Goal: Feedback & Contribution: Submit feedback/report problem

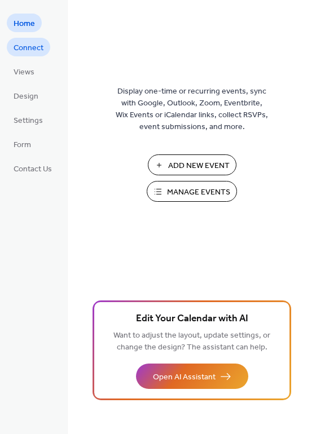
click at [22, 43] on span "Connect" at bounding box center [29, 48] width 30 height 12
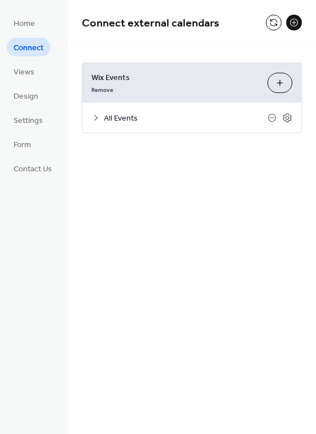
click at [96, 117] on icon at bounding box center [95, 118] width 3 height 6
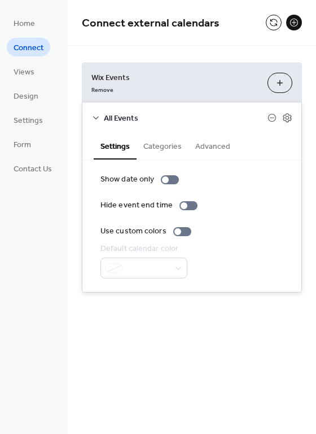
click at [153, 146] on button "Categories" at bounding box center [162, 146] width 52 height 26
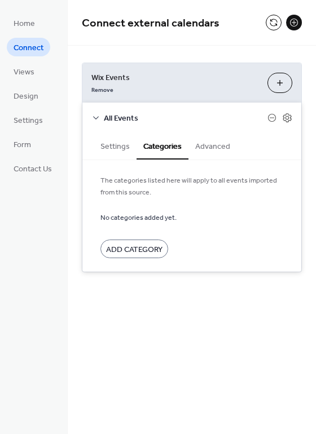
click at [96, 117] on icon at bounding box center [95, 117] width 9 height 9
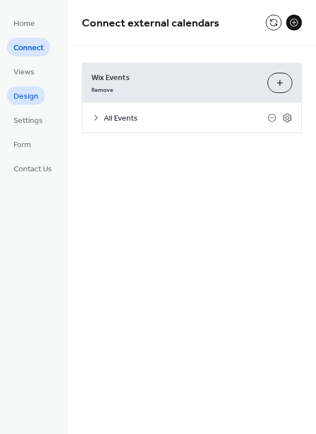
click at [32, 95] on span "Design" at bounding box center [26, 97] width 25 height 12
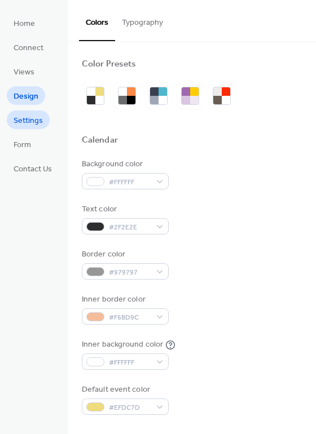
click at [38, 120] on span "Settings" at bounding box center [28, 121] width 29 height 12
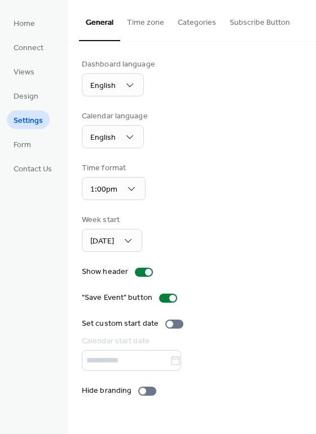
click at [208, 16] on button "Categories" at bounding box center [197, 20] width 52 height 40
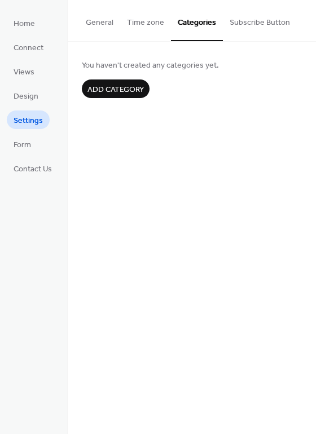
click at [232, 23] on button "Subscribe Button" at bounding box center [260, 20] width 74 height 40
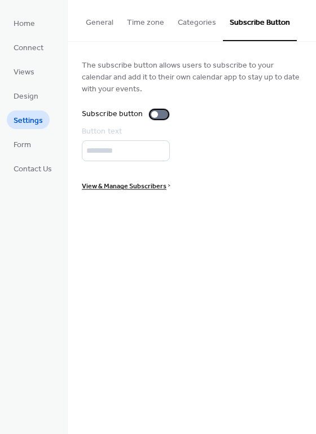
click at [156, 114] on div at bounding box center [159, 114] width 18 height 9
click at [24, 142] on span "Form" at bounding box center [22, 145] width 17 height 12
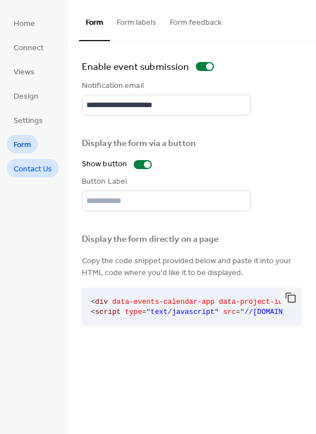
click at [27, 167] on span "Contact Us" at bounding box center [33, 170] width 38 height 12
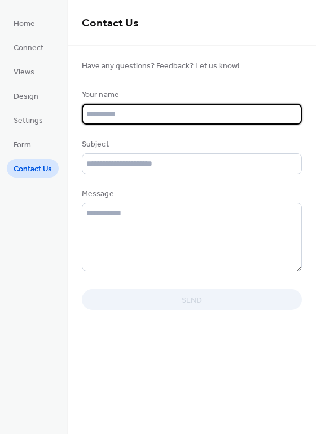
click at [121, 112] on input "text" at bounding box center [192, 114] width 220 height 21
type input "**********"
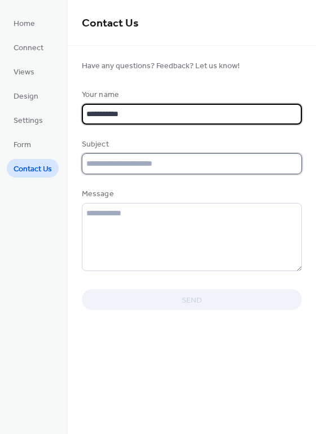
click at [141, 166] on input "text" at bounding box center [192, 163] width 220 height 21
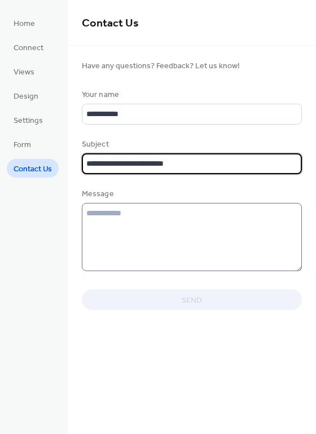
type input "**********"
click at [136, 205] on textarea at bounding box center [192, 237] width 220 height 68
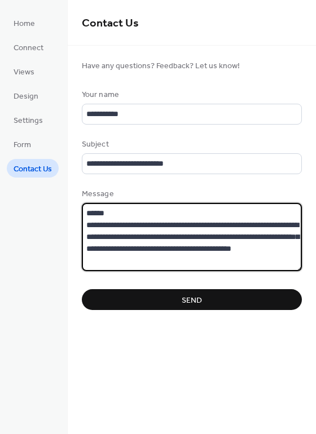
type textarea "**********"
